Goal: Use online tool/utility: Utilize a website feature to perform a specific function

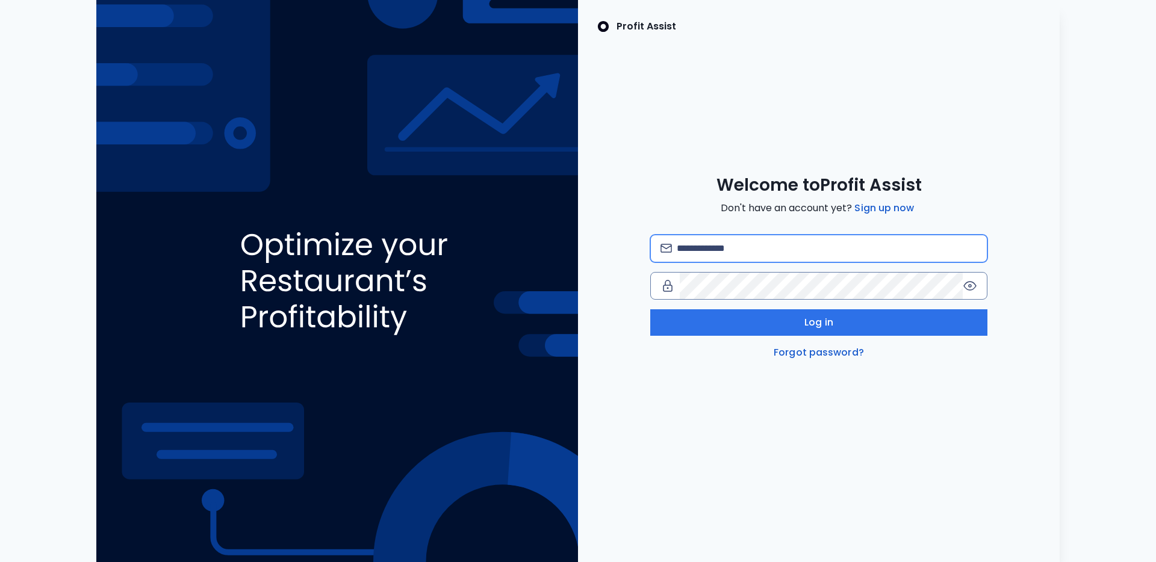
click at [771, 253] on input "email" at bounding box center [827, 248] width 300 height 26
click at [0, 562] on com-1password-button at bounding box center [0, 562] width 0 height 0
type input "**********"
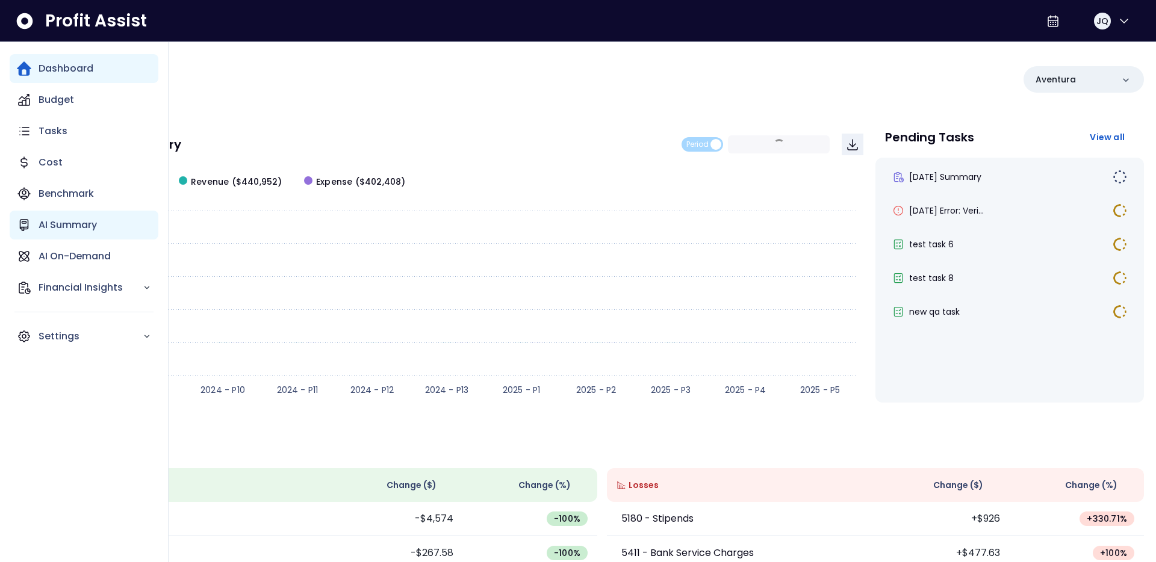
click at [42, 228] on p "AI Summary" at bounding box center [68, 225] width 58 height 14
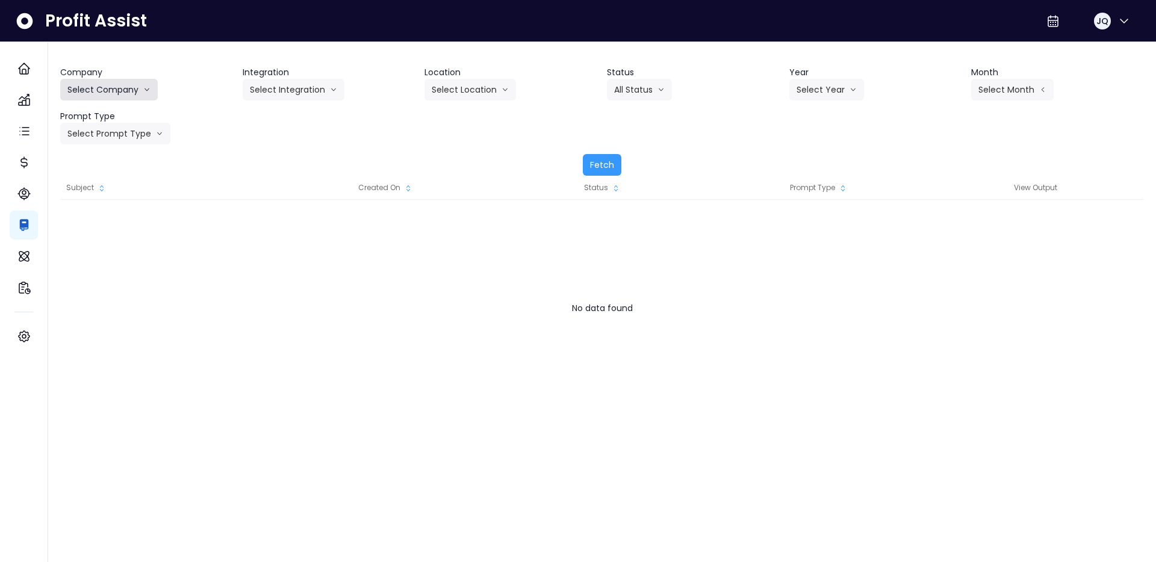
click at [130, 84] on button "Select Company" at bounding box center [109, 90] width 98 height 22
click at [110, 162] on span "SpotOn Demo" at bounding box center [110, 158] width 87 height 12
click at [265, 98] on button "Select Integration" at bounding box center [294, 90] width 102 height 22
click at [296, 143] on li "[PERSON_NAME]" at bounding box center [286, 137] width 86 height 22
click at [504, 52] on div "Company SpotOn Demo Hardik Test koras Bakery SpotOn Demo TestLOCATION Integrati…" at bounding box center [602, 270] width 1108 height 457
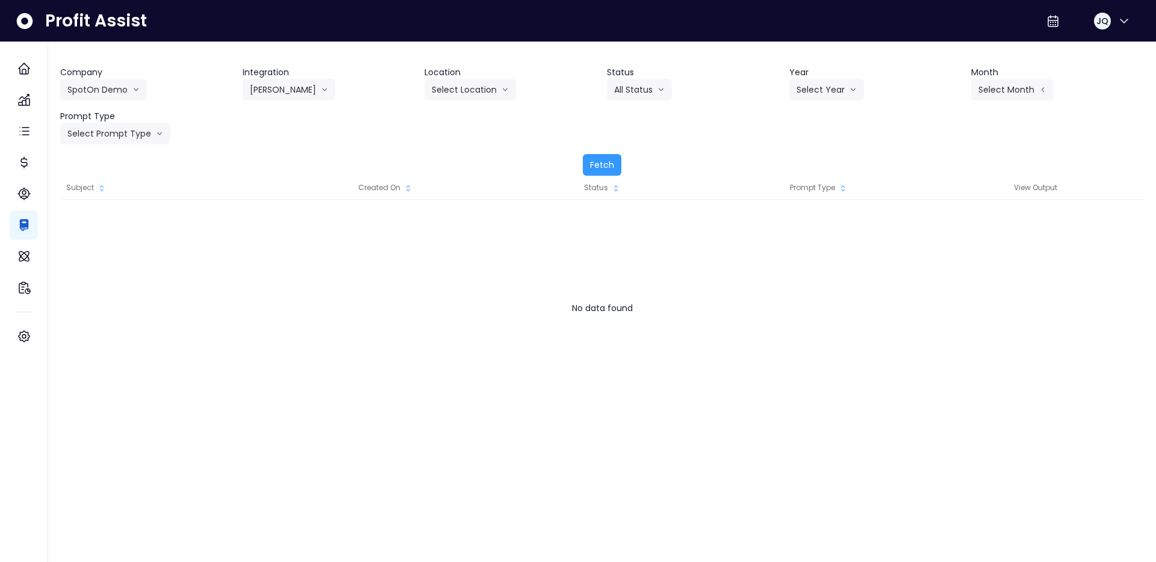
click at [685, 96] on div "Status All Status All Status Not Viewed Viewed Approved Skipped Rejected" at bounding box center [693, 83] width 173 height 34
click at [488, 90] on button "Select Location" at bounding box center [469, 90] width 91 height 22
click at [630, 88] on button "All Status" at bounding box center [639, 90] width 65 height 22
click at [837, 79] on button "Select Year" at bounding box center [826, 90] width 75 height 22
click at [809, 161] on span "2025" at bounding box center [805, 158] width 19 height 12
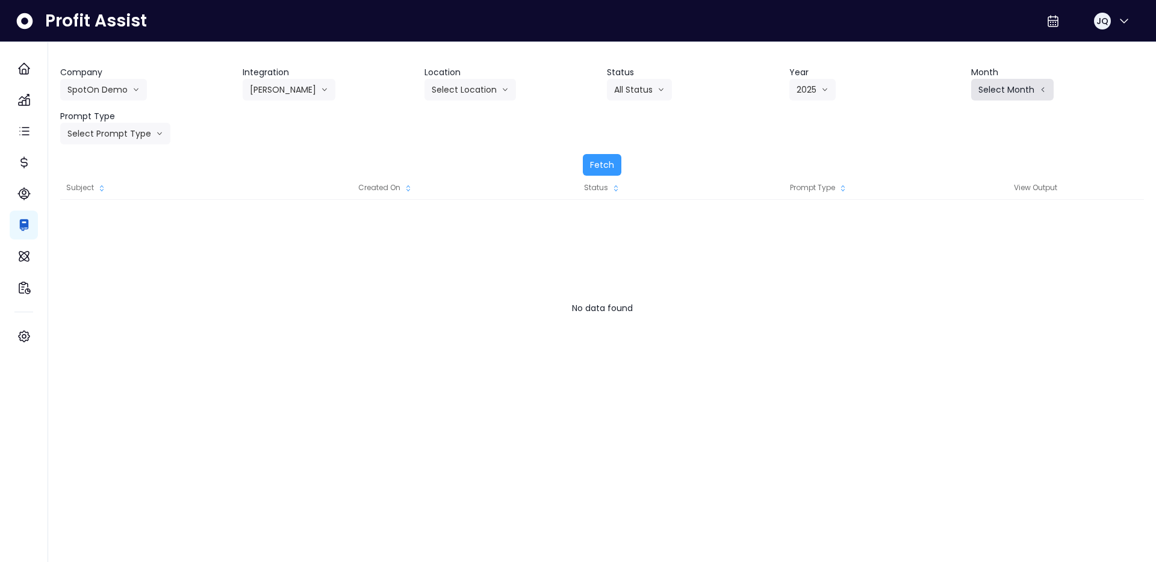
click at [981, 91] on button "Select Month" at bounding box center [1012, 90] width 82 height 22
click at [957, 199] on span "June" at bounding box center [951, 202] width 23 height 12
click at [120, 132] on button "Select Prompt Type" at bounding box center [115, 134] width 110 height 22
click at [122, 188] on li "Monthly Summary" at bounding box center [101, 181] width 82 height 22
click at [271, 149] on div "Company SpotOn Demo Hardik Test koras Bakery SpotOn Demo TestLOCATION Integrati…" at bounding box center [602, 121] width 1084 height 110
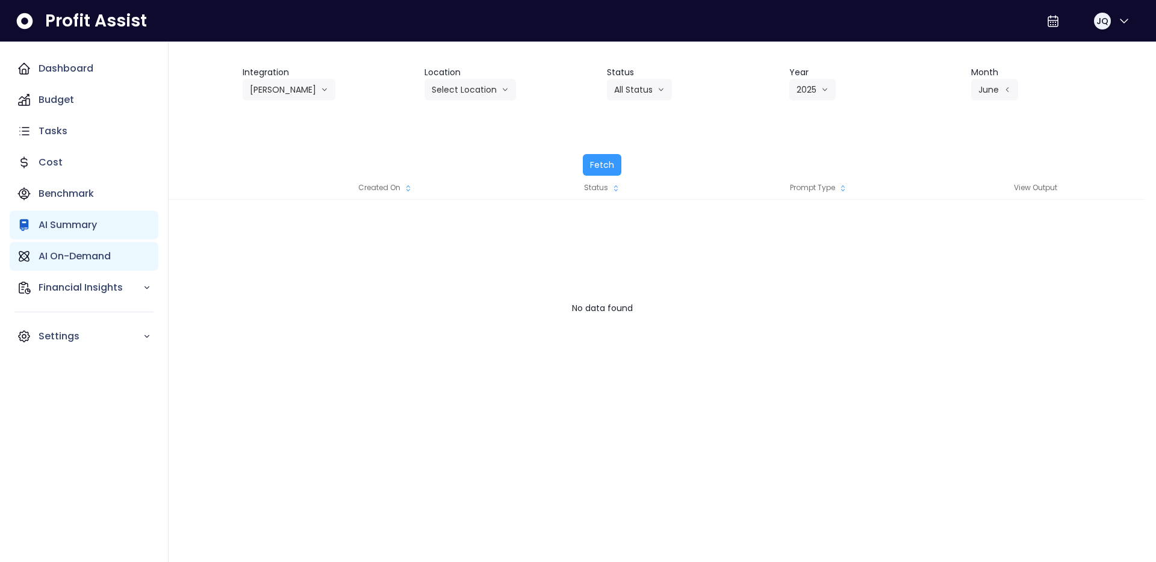
click at [33, 250] on div "AI On-Demand" at bounding box center [84, 256] width 149 height 29
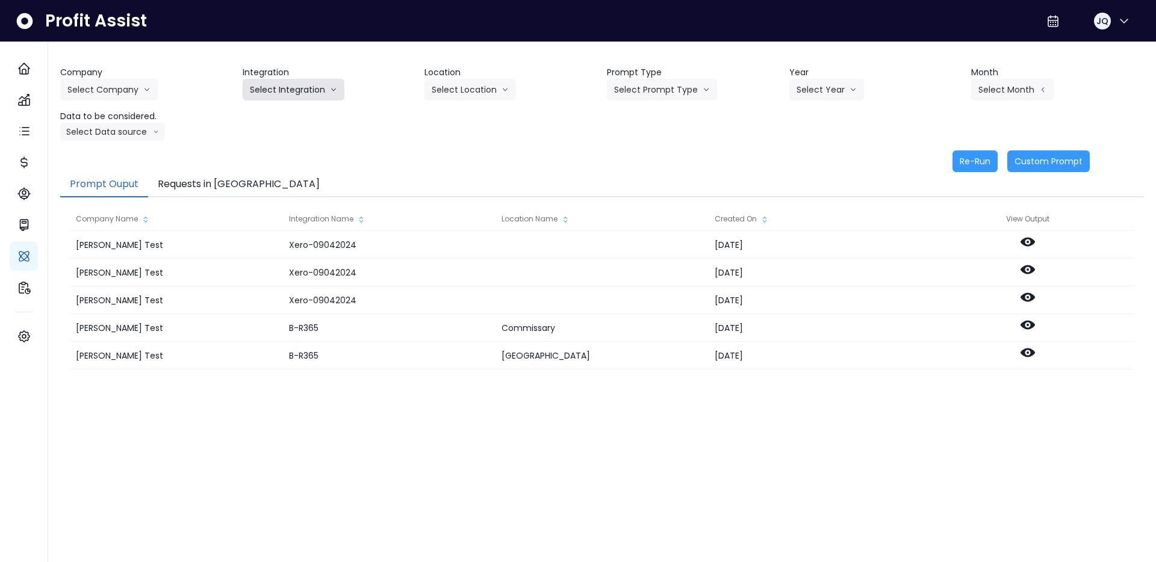
click at [294, 98] on button "Select Integration" at bounding box center [294, 90] width 102 height 22
click at [137, 85] on button "Select Company" at bounding box center [109, 90] width 98 height 22
click at [112, 163] on span "SpotOn Demo" at bounding box center [110, 158] width 87 height 12
click at [290, 112] on div "Company SpotOn Demo Hardik Test koras Bakery SpotOn Demo TestLOCATION Integrati…" at bounding box center [602, 103] width 1084 height 75
click at [311, 81] on button "Select Integration" at bounding box center [294, 90] width 102 height 22
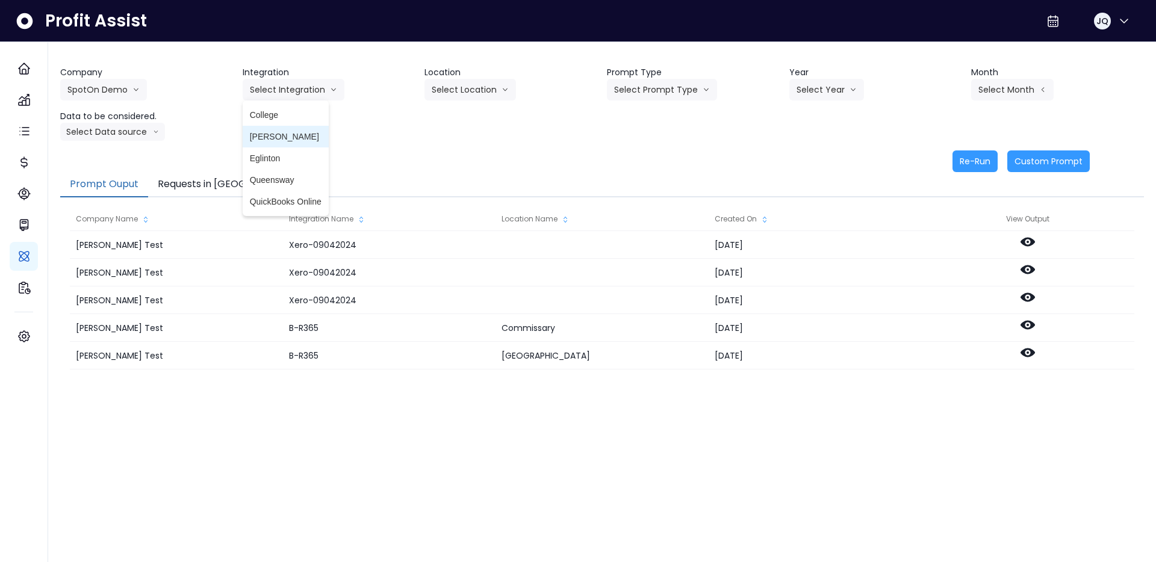
click at [300, 139] on span "[PERSON_NAME]" at bounding box center [286, 137] width 72 height 12
click at [509, 59] on div "Company SpotOn Demo Hardik Test koras Bakery SpotOn Demo TestLOCATION Integrati…" at bounding box center [602, 270] width 1108 height 457
click at [467, 95] on button "Select Location" at bounding box center [469, 90] width 91 height 22
click at [467, 116] on span "All Locations" at bounding box center [456, 115] width 48 height 12
click at [686, 79] on button "Select Prompt Type" at bounding box center [662, 90] width 110 height 22
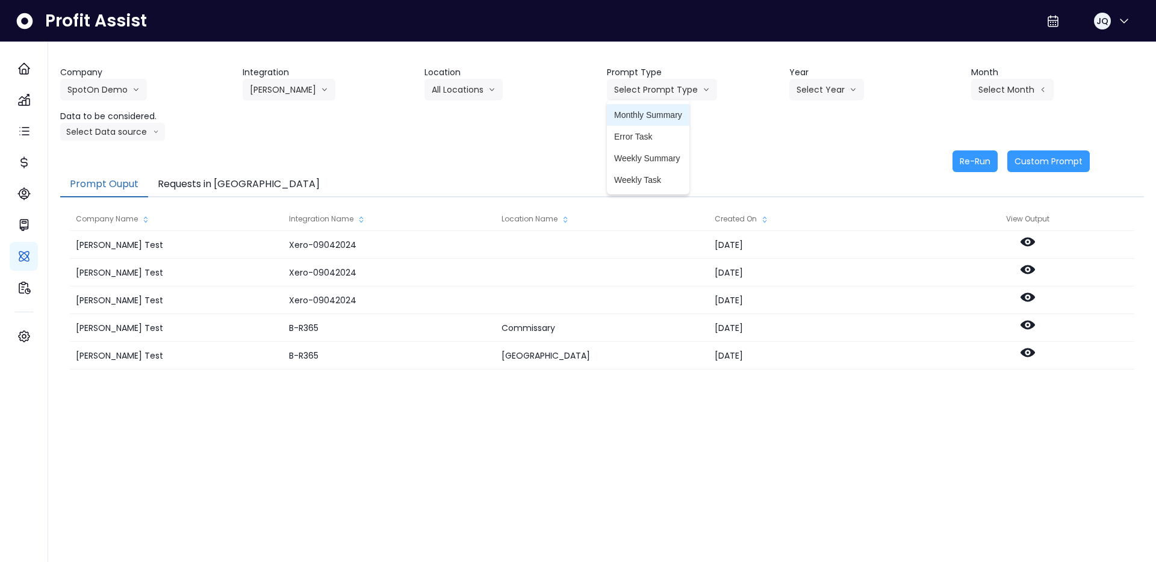
click at [678, 112] on span "Monthly Summary" at bounding box center [648, 115] width 68 height 12
click at [839, 86] on button "Select Year" at bounding box center [826, 90] width 75 height 22
click at [815, 163] on span "2025" at bounding box center [805, 158] width 19 height 12
click at [977, 91] on button "Select Month" at bounding box center [1012, 90] width 82 height 22
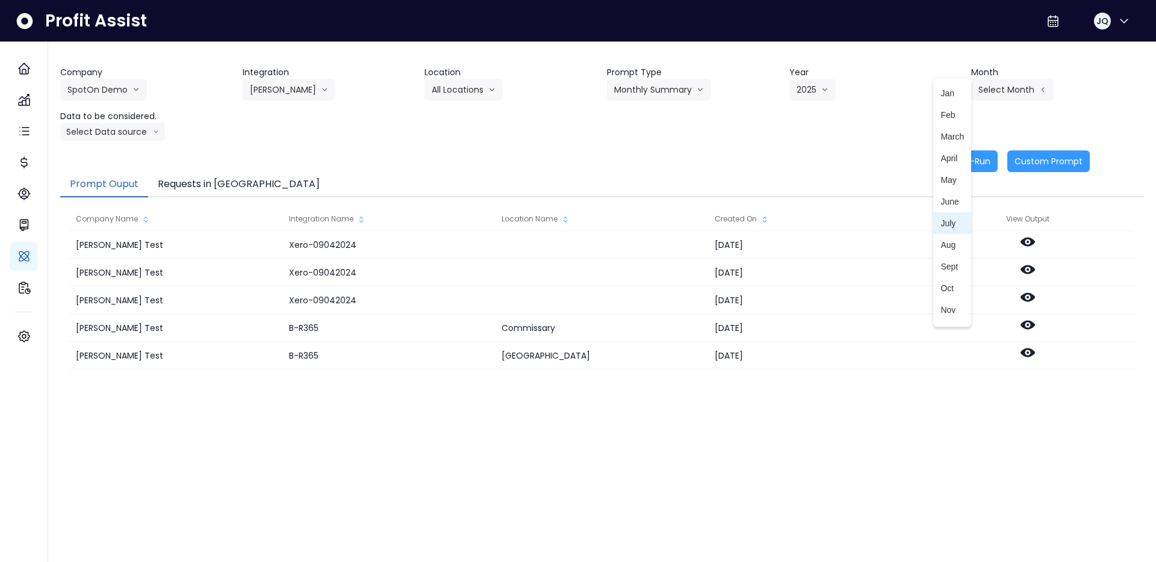
click at [962, 201] on span "June" at bounding box center [951, 202] width 23 height 12
click at [107, 135] on button "Select Data source" at bounding box center [112, 132] width 105 height 18
click at [128, 152] on span "Comparison overtime" at bounding box center [107, 155] width 80 height 12
click at [967, 165] on button "Re-Run" at bounding box center [974, 161] width 45 height 22
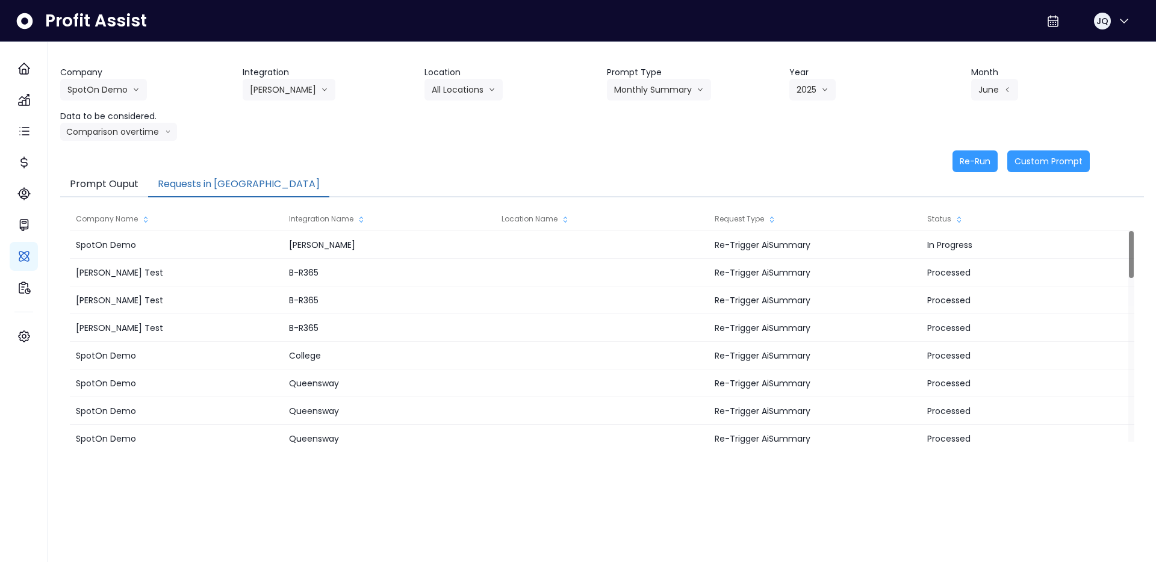
click at [210, 191] on button "Requests in [GEOGRAPHIC_DATA]" at bounding box center [238, 184] width 181 height 25
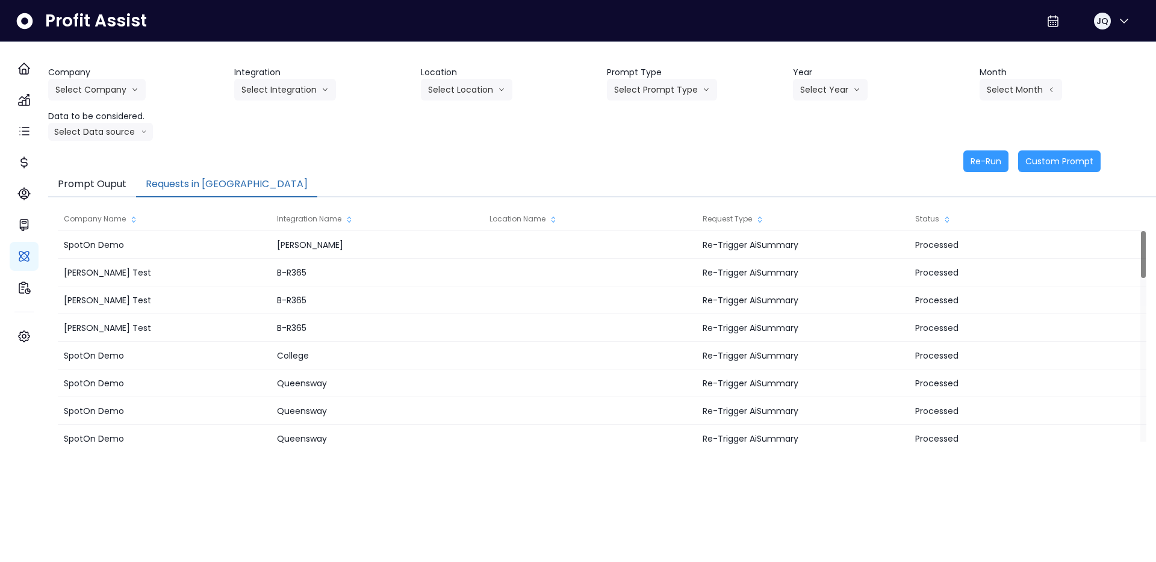
click at [216, 178] on button "Requests in [GEOGRAPHIC_DATA]" at bounding box center [226, 184] width 181 height 25
click at [101, 93] on button "Select Company" at bounding box center [97, 90] width 98 height 22
click at [126, 163] on li "SpotOn Demo" at bounding box center [98, 158] width 101 height 22
click at [294, 79] on button "Select Integration" at bounding box center [285, 90] width 102 height 22
click at [287, 114] on span "College" at bounding box center [277, 115] width 72 height 12
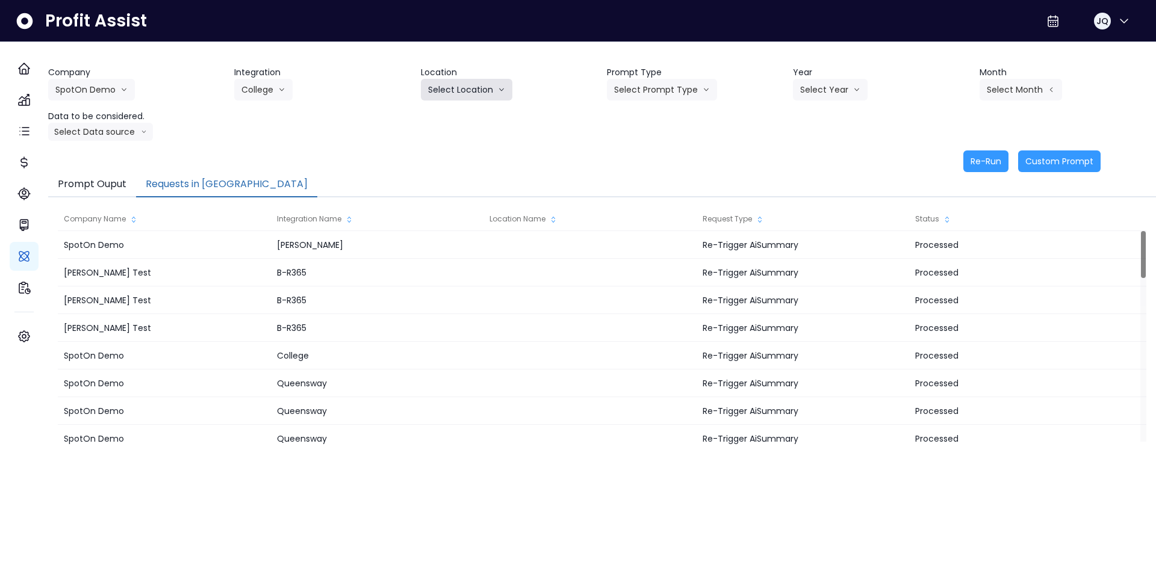
click at [447, 83] on button "Select Location" at bounding box center [466, 90] width 91 height 22
click at [675, 94] on button "Select Prompt Type" at bounding box center [662, 90] width 110 height 22
click at [693, 115] on div "Company SpotOn Demo [PERSON_NAME] Test [PERSON_NAME] Bakery SpotOn Demo TestLOC…" at bounding box center [602, 103] width 1108 height 75
click at [685, 81] on button "Select Prompt Type" at bounding box center [662, 90] width 110 height 22
click at [676, 110] on span "Monthly Summary" at bounding box center [648, 115] width 68 height 12
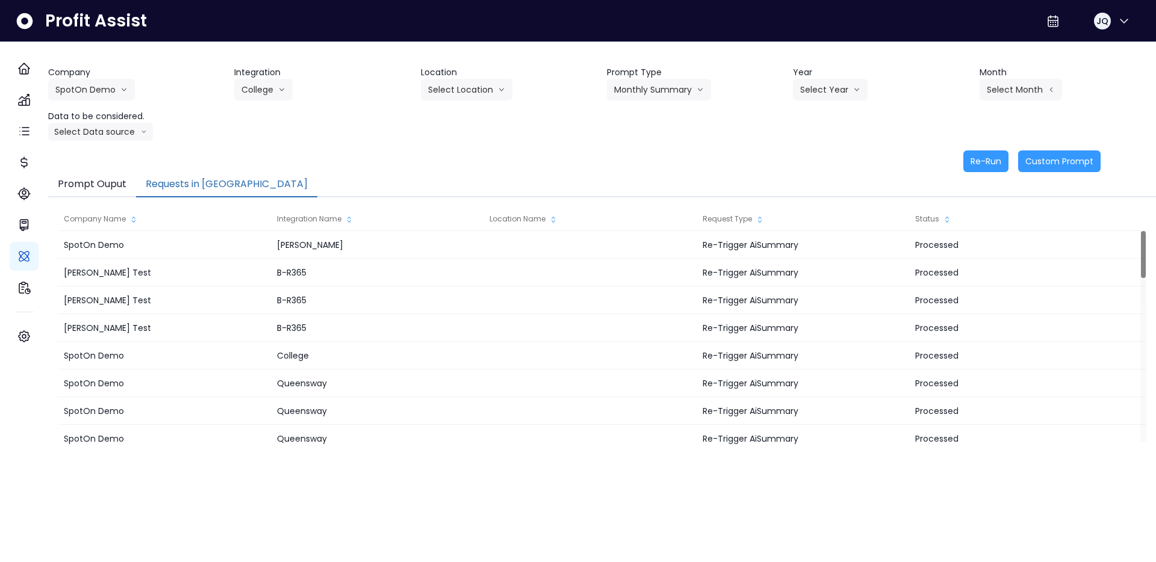
click at [876, 97] on div "Select Year [DATE] 2024 2025" at bounding box center [853, 90] width 120 height 22
click at [846, 96] on button "Select Year" at bounding box center [830, 90] width 75 height 22
click at [806, 155] on span "2025" at bounding box center [809, 158] width 19 height 12
click at [1025, 84] on button "Select Month" at bounding box center [1020, 90] width 82 height 22
click at [956, 186] on li "May" at bounding box center [960, 180] width 38 height 22
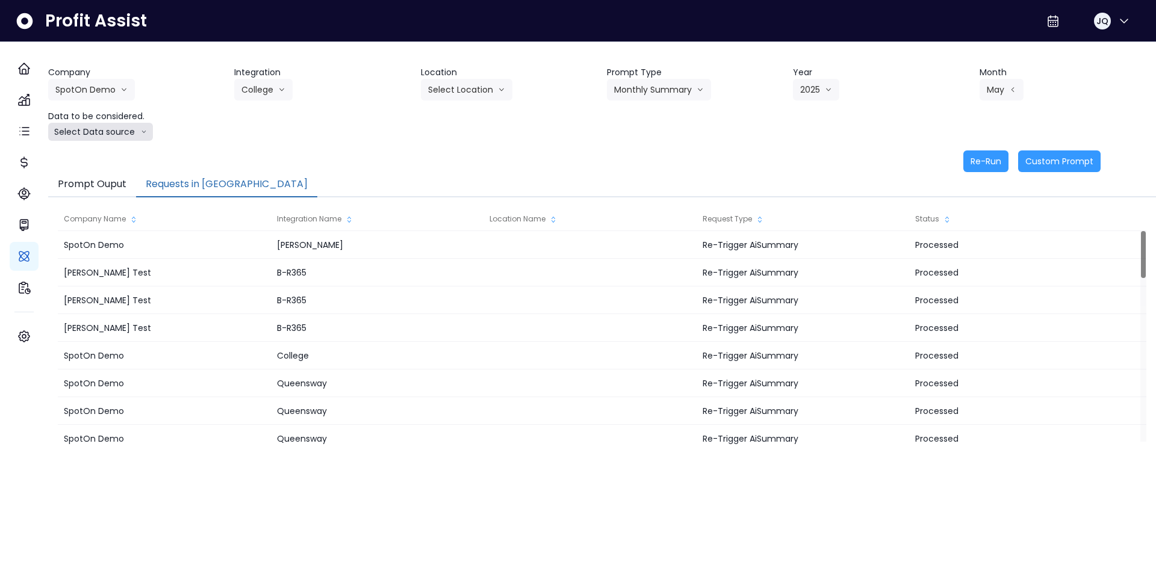
click at [105, 131] on button "Select Data source" at bounding box center [100, 132] width 105 height 18
click at [107, 182] on span "Location Analysis" at bounding box center [95, 177] width 80 height 12
click at [136, 137] on button "Location Analysis" at bounding box center [96, 132] width 96 height 18
click at [131, 153] on span "Comparison overtime" at bounding box center [95, 155] width 80 height 12
click at [500, 147] on div "Company SpotOn Demo [PERSON_NAME] Test [PERSON_NAME] Bakery SpotOn Demo TestLOC…" at bounding box center [602, 119] width 1108 height 106
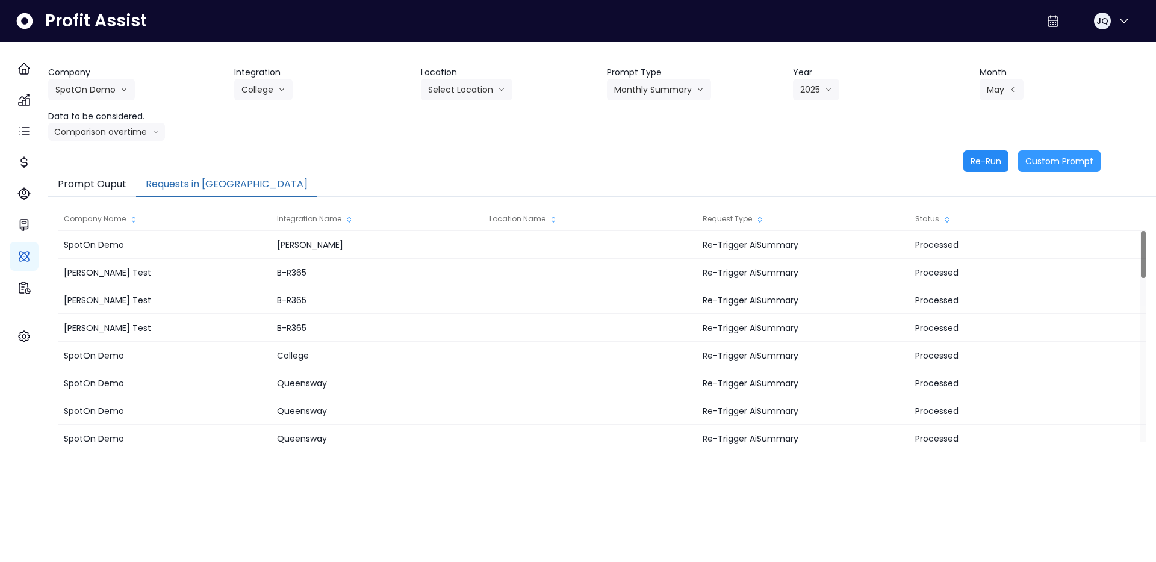
click at [963, 164] on button "Re-Run" at bounding box center [985, 161] width 45 height 22
click at [662, 143] on div "Company SpotOn Demo [PERSON_NAME] Test [PERSON_NAME] Bakery SpotOn Demo TestLOC…" at bounding box center [602, 119] width 1108 height 106
